Goal: Register for event/course

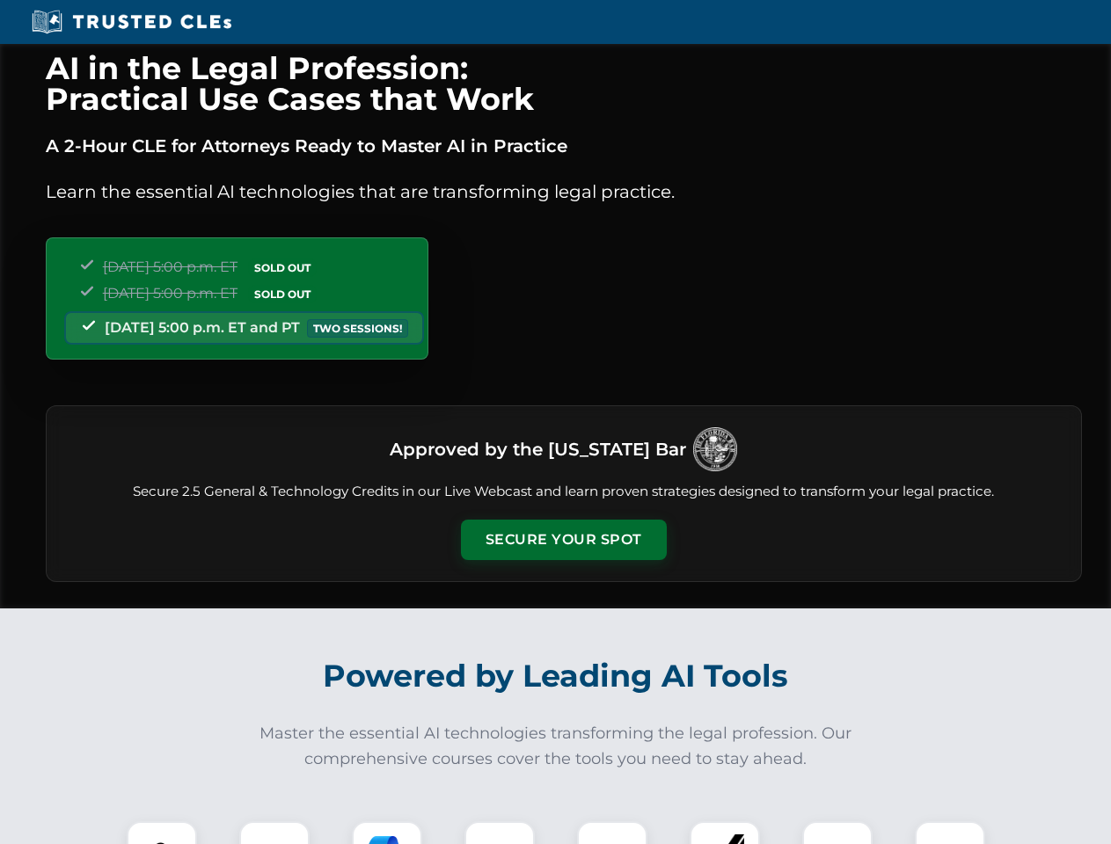
click at [563, 540] on button "Secure Your Spot" at bounding box center [564, 540] width 206 height 40
click at [162, 833] on img at bounding box center [161, 856] width 51 height 51
